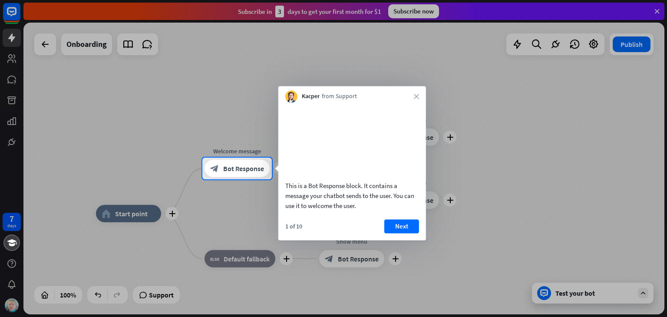
click at [162, 102] on div at bounding box center [333, 79] width 667 height 158
click at [384, 236] on div "1 of 10 Next" at bounding box center [352, 229] width 148 height 21
click at [392, 233] on button "Next" at bounding box center [401, 226] width 35 height 14
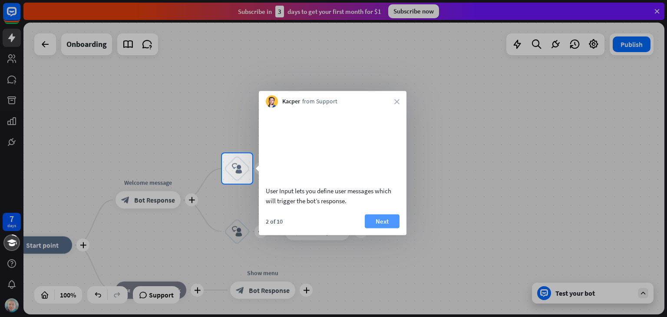
click at [393, 228] on button "Next" at bounding box center [382, 221] width 35 height 14
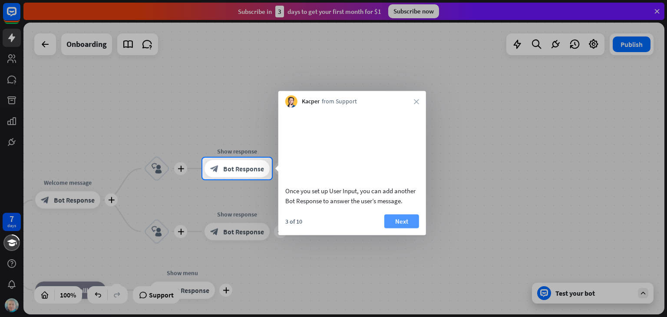
click at [393, 228] on button "Next" at bounding box center [401, 221] width 35 height 14
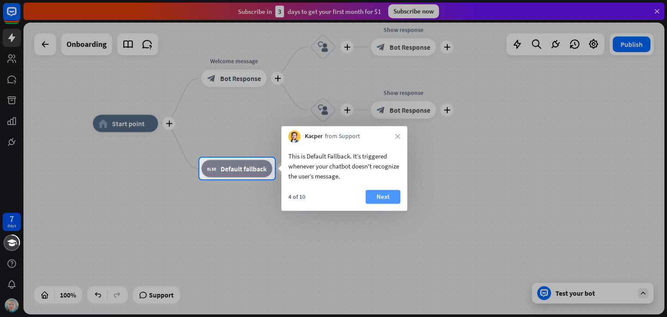
click at [393, 197] on button "Next" at bounding box center [383, 197] width 35 height 14
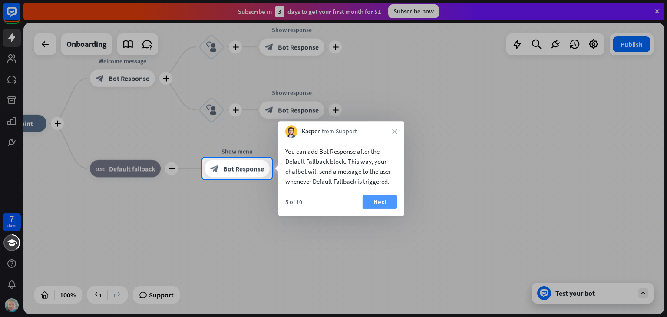
click at [393, 202] on button "Next" at bounding box center [380, 202] width 35 height 14
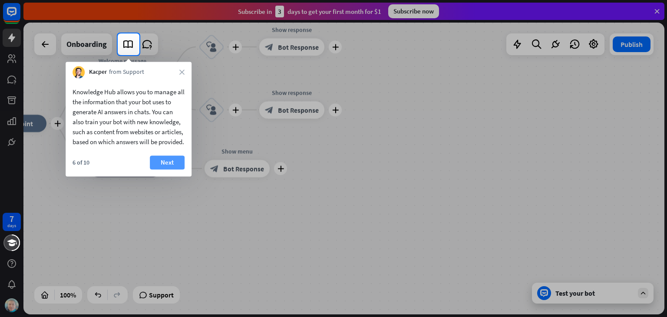
click at [158, 169] on button "Next" at bounding box center [167, 163] width 35 height 14
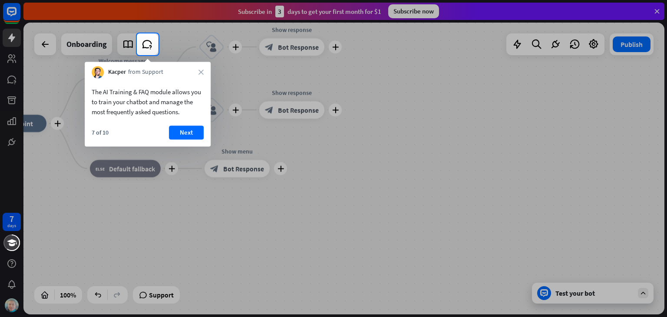
click at [184, 139] on button "Next" at bounding box center [186, 133] width 35 height 14
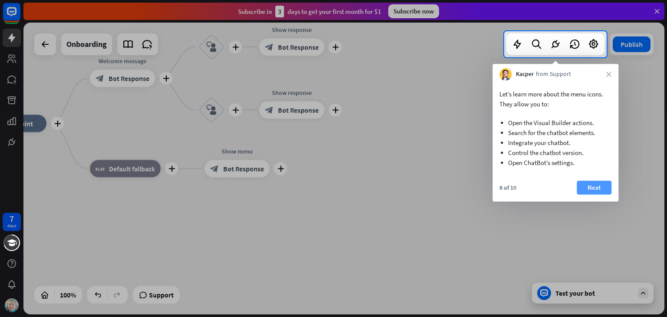
click at [590, 188] on button "Next" at bounding box center [594, 188] width 35 height 14
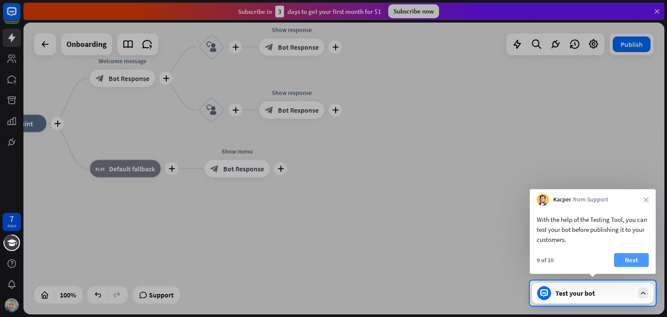
click at [638, 254] on button "Next" at bounding box center [631, 260] width 35 height 14
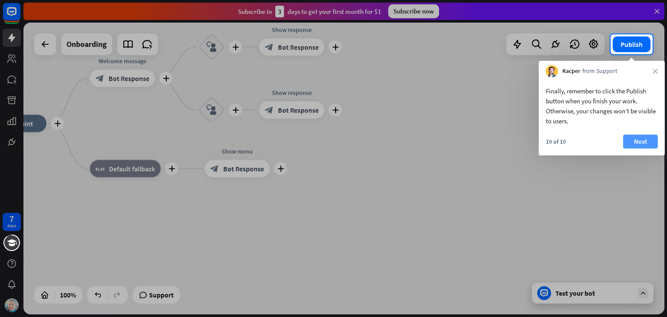
click at [641, 139] on button "Next" at bounding box center [640, 142] width 35 height 14
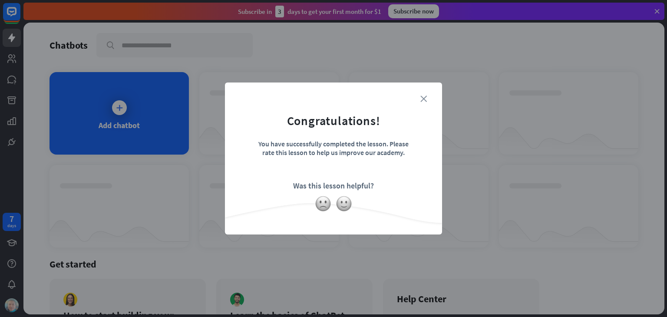
click at [424, 101] on icon "close" at bounding box center [424, 99] width 7 height 7
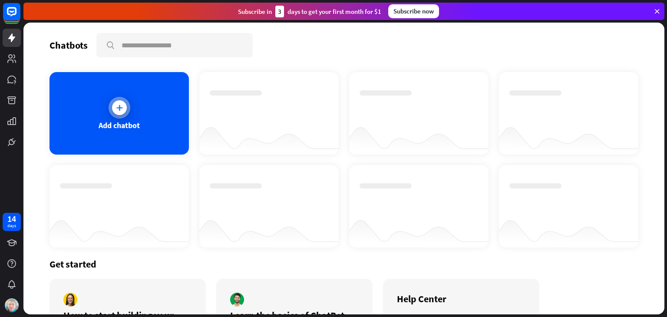
click at [120, 110] on icon at bounding box center [119, 107] width 9 height 9
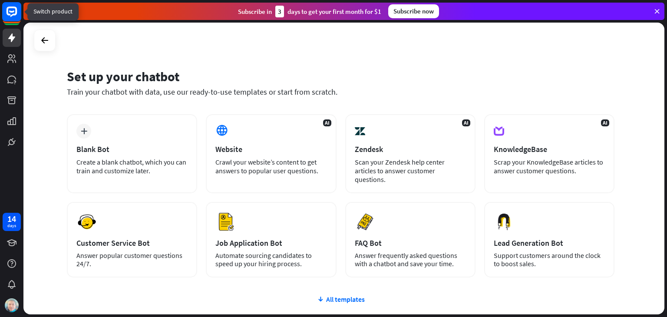
click at [13, 9] on rect at bounding box center [11, 11] width 19 height 19
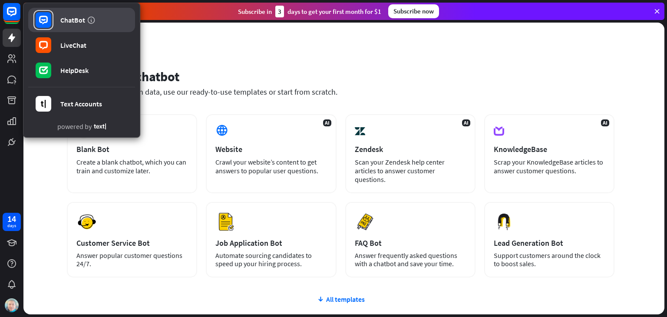
click at [65, 16] on div "ChatBot" at bounding box center [72, 20] width 25 height 9
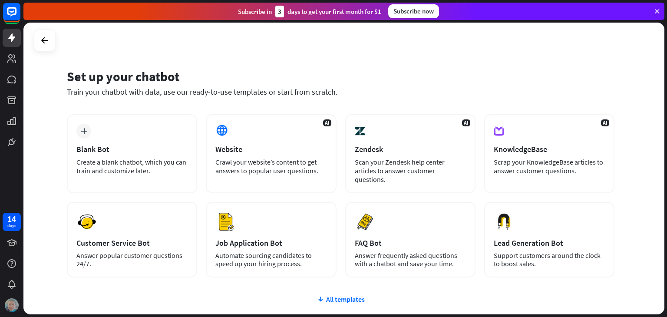
click at [13, 310] on img at bounding box center [12, 305] width 14 height 14
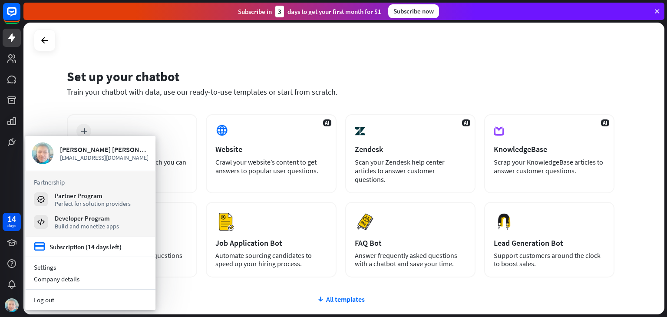
click at [435, 82] on div "Set up your chatbot" at bounding box center [341, 76] width 548 height 17
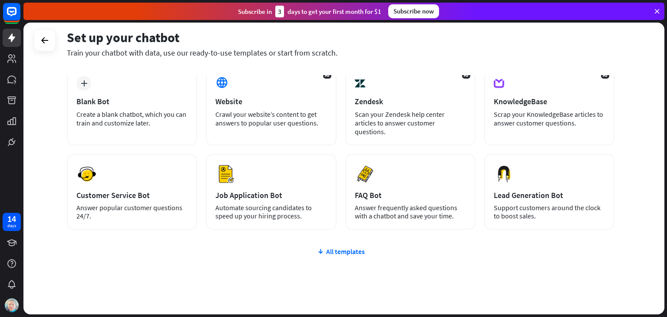
scroll to position [58, 0]
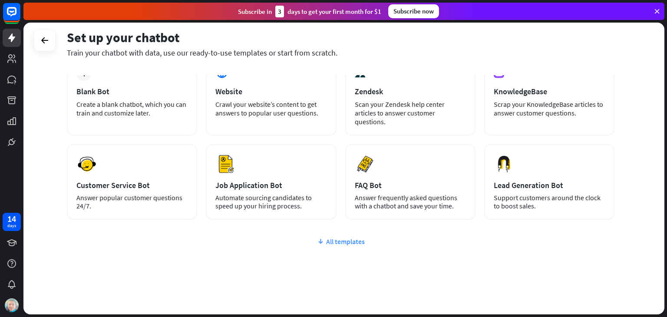
click at [335, 237] on div "All templates" at bounding box center [341, 241] width 548 height 9
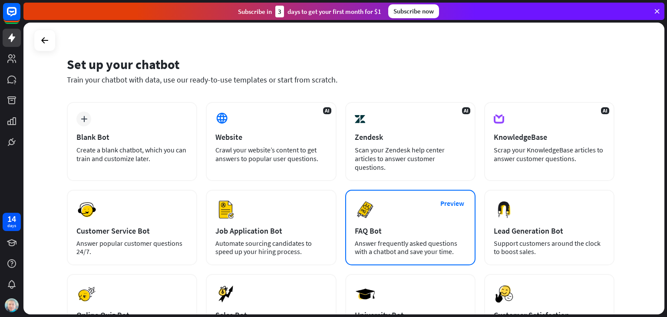
scroll to position [0, 0]
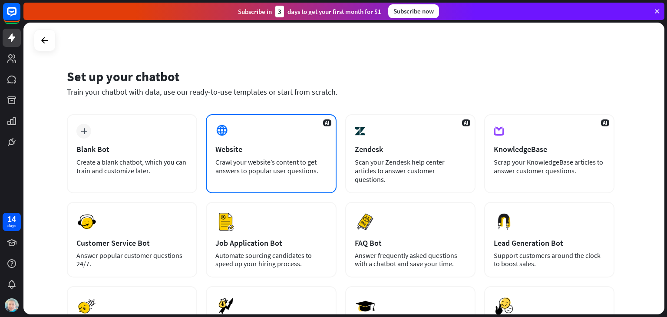
click at [247, 141] on div "AI Website Crawl your website’s content to get answers to popular user question…" at bounding box center [271, 153] width 130 height 79
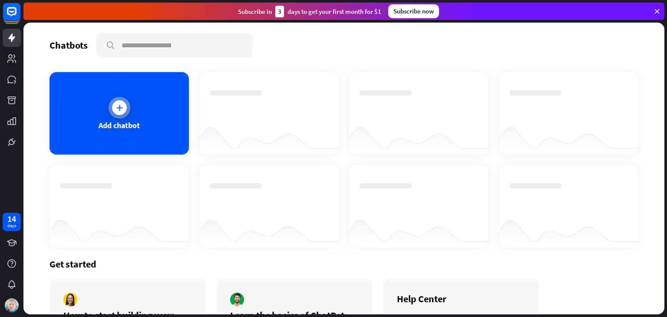
click at [115, 106] on icon at bounding box center [119, 107] width 9 height 9
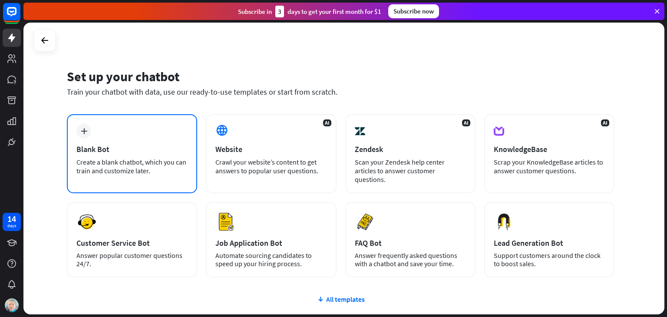
click at [112, 154] on div "plus Blank Bot Create a blank chatbot, which you can train and customize later." at bounding box center [132, 153] width 130 height 79
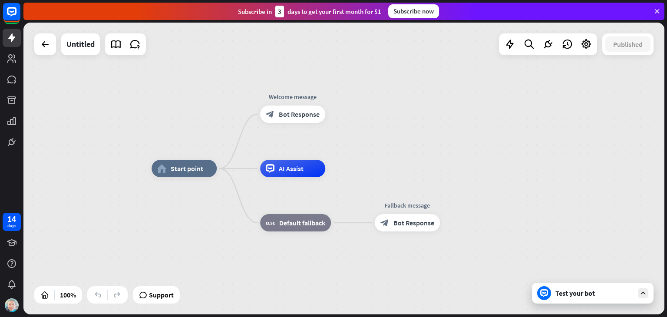
click at [585, 295] on div "Test your bot" at bounding box center [595, 293] width 78 height 9
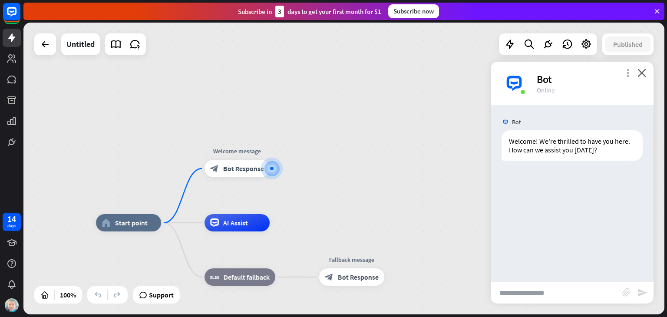
click at [628, 73] on icon "more_vert" at bounding box center [628, 73] width 8 height 8
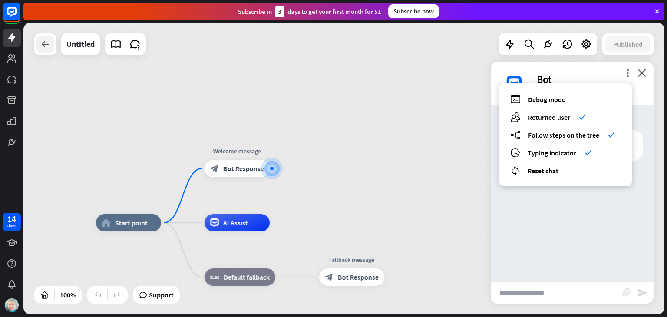
click at [50, 52] on div at bounding box center [44, 44] width 17 height 17
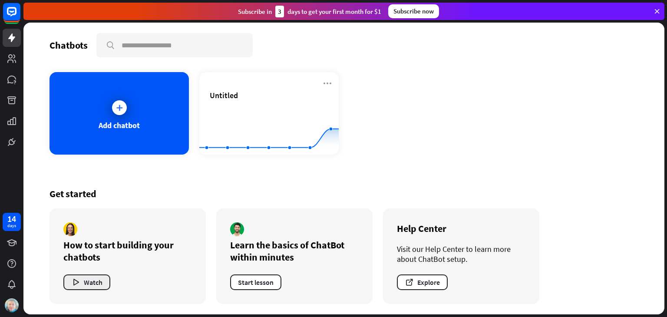
click at [86, 278] on button "Watch" at bounding box center [86, 283] width 47 height 16
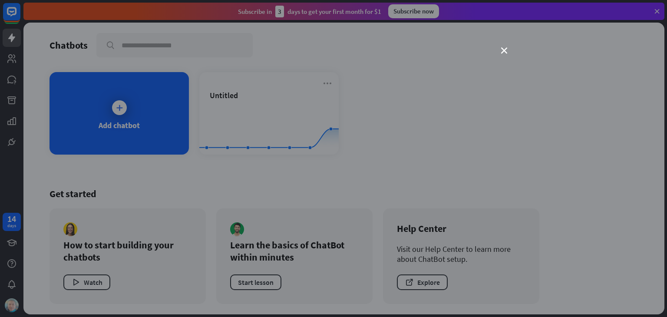
click at [498, 50] on div "close" at bounding box center [333, 158] width 667 height 317
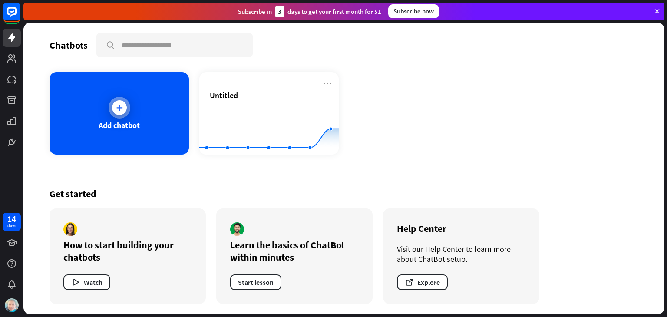
click at [125, 107] on div at bounding box center [119, 107] width 15 height 15
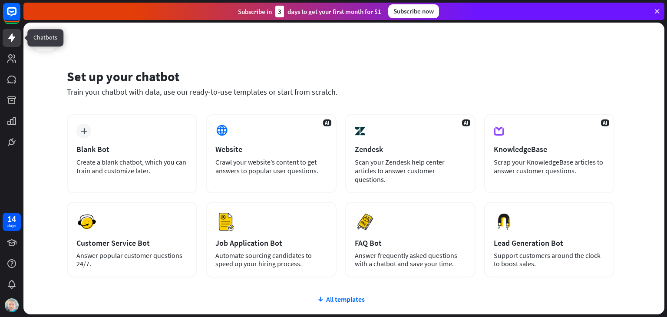
click at [12, 37] on icon at bounding box center [11, 37] width 7 height 9
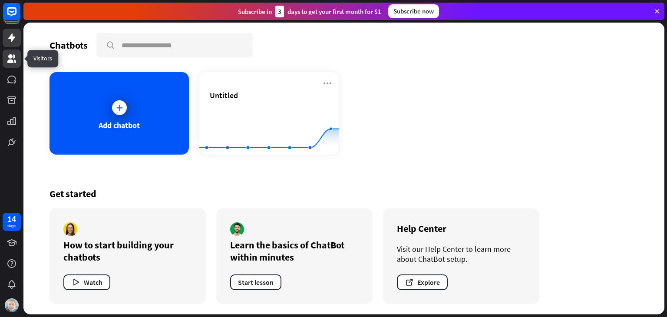
click at [14, 56] on icon at bounding box center [11, 58] width 9 height 9
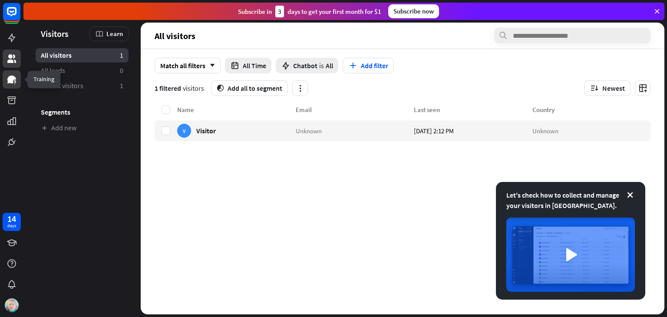
click at [17, 76] on icon at bounding box center [12, 79] width 10 height 10
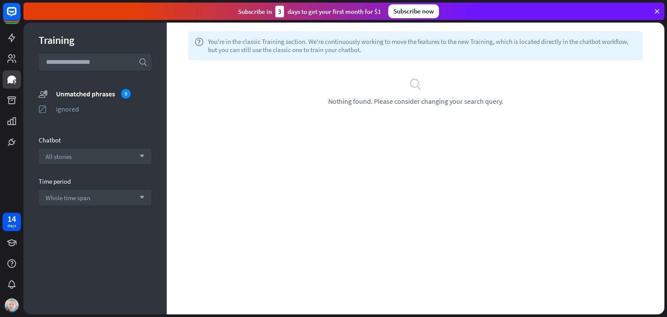
click at [112, 68] on input "text" at bounding box center [95, 61] width 113 height 17
click at [139, 157] on icon "arrow_down" at bounding box center [140, 156] width 10 height 5
